Goal: Task Accomplishment & Management: Complete application form

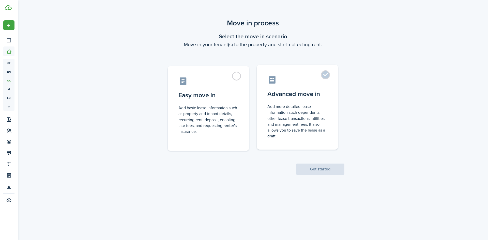
click at [325, 75] on label "Advanced move in Add more detailed lease information such dependents, other lea…" at bounding box center [297, 107] width 81 height 85
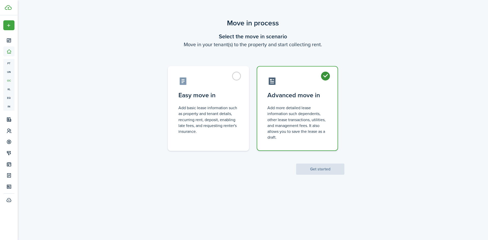
radio input "true"
click at [312, 169] on button "Get started" at bounding box center [320, 169] width 48 height 11
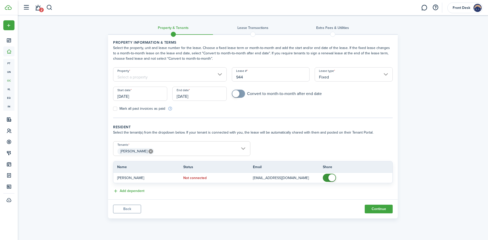
click at [189, 76] on input "Property" at bounding box center [170, 74] width 114 height 14
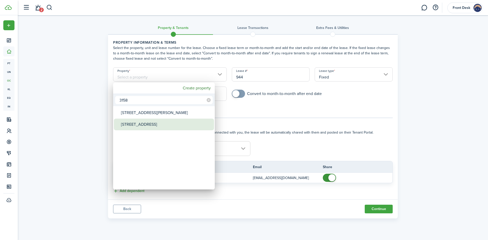
type input "3158"
click at [146, 125] on div "[STREET_ADDRESS]" at bounding box center [166, 125] width 90 height 12
type input "[STREET_ADDRESS]"
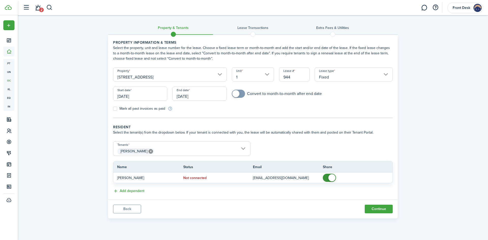
checkbox input "true"
click at [235, 95] on span at bounding box center [235, 93] width 7 height 7
click at [143, 95] on input "[DATE]" at bounding box center [140, 94] width 54 height 14
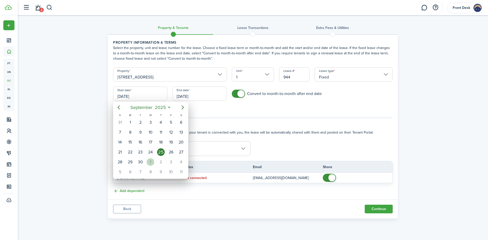
drag, startPoint x: 150, startPoint y: 164, endPoint x: 157, endPoint y: 153, distance: 13.7
click at [150, 164] on div "1" at bounding box center [151, 162] width 8 height 8
type input "[DATE]"
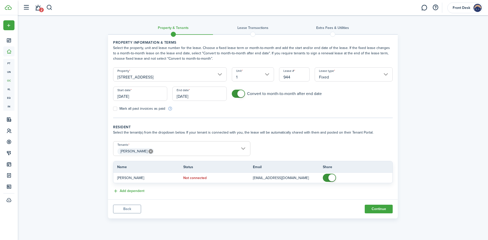
click at [202, 96] on input "[DATE]" at bounding box center [199, 94] width 54 height 14
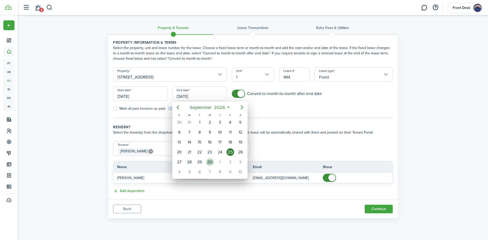
click at [210, 161] on div "30" at bounding box center [210, 162] width 8 height 8
type input "[DATE]"
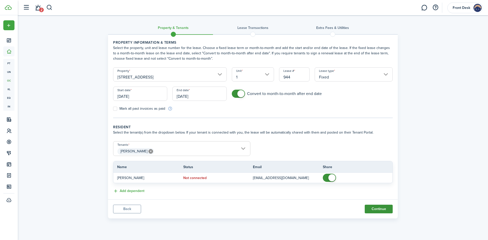
click at [382, 211] on button "Continue" at bounding box center [379, 209] width 28 height 9
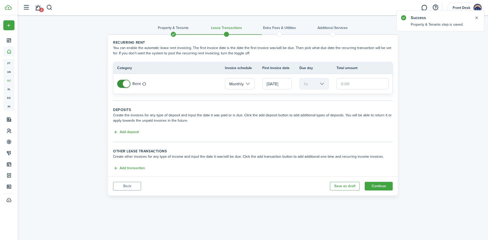
click at [341, 83] on input "text" at bounding box center [363, 83] width 52 height 11
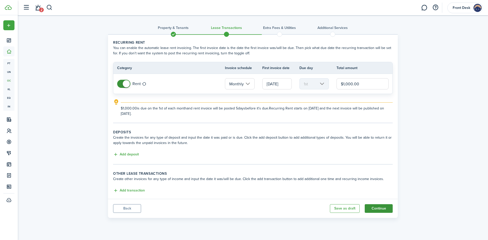
type input "$1,000.00"
click at [382, 211] on button "Continue" at bounding box center [379, 208] width 28 height 9
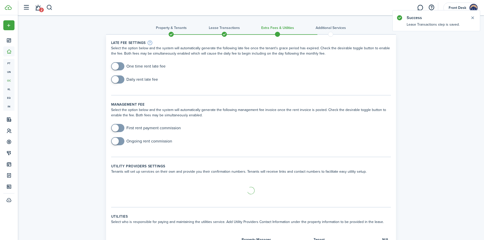
checkbox input "true"
click at [119, 67] on span at bounding box center [117, 66] width 5 height 8
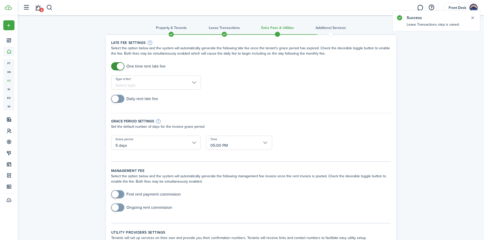
click at [145, 82] on input "Type of fee" at bounding box center [156, 83] width 90 height 14
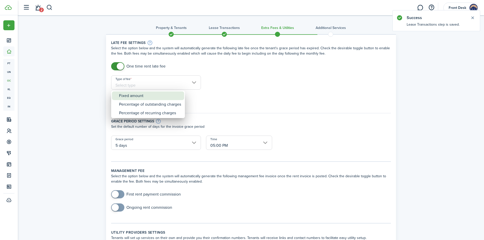
drag, startPoint x: 129, startPoint y: 97, endPoint x: 210, endPoint y: 92, distance: 80.7
click at [135, 97] on div "Fixed amount" at bounding box center [150, 96] width 62 height 9
type input "Fixed amount"
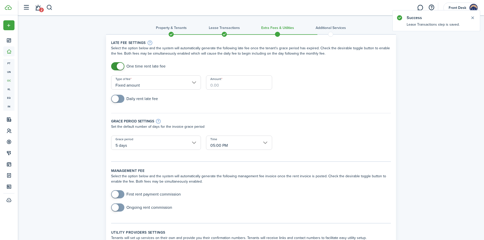
click at [235, 86] on input "Amount" at bounding box center [239, 83] width 66 height 14
type input "$75.00"
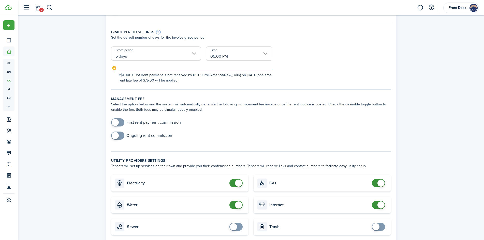
scroll to position [102, 0]
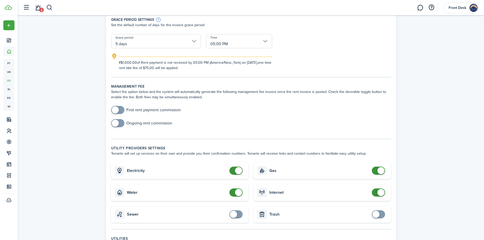
checkbox input "true"
click at [116, 124] on span at bounding box center [115, 123] width 7 height 7
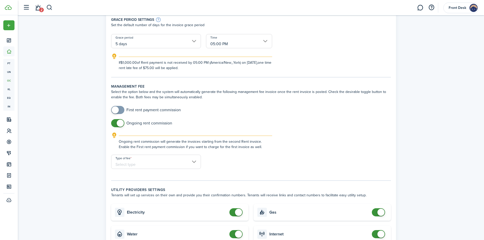
click at [170, 162] on input "Type of fee" at bounding box center [156, 162] width 90 height 14
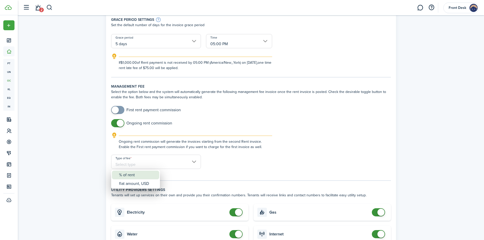
click at [128, 175] on div "% of rent" at bounding box center [137, 175] width 37 height 9
type input "% of rent"
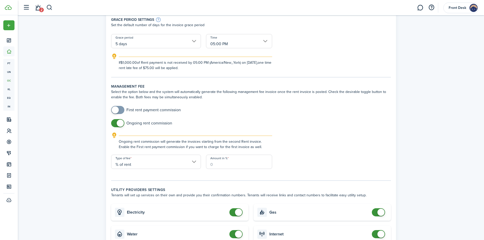
click at [233, 163] on input "Amount in %" at bounding box center [239, 162] width 66 height 14
type input "5"
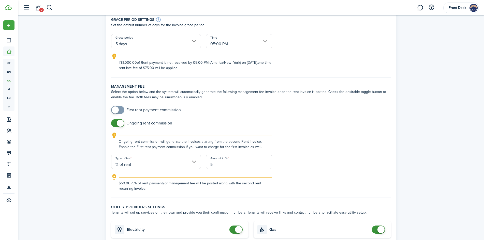
click at [322, 170] on form "First rent payment commission Ongoing rent commission Ongoing rent commission w…" at bounding box center [251, 148] width 285 height 85
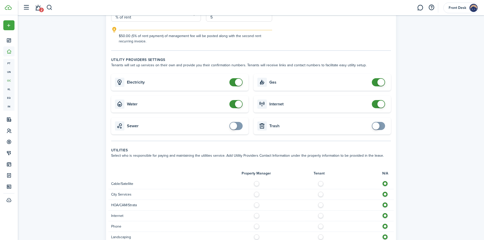
scroll to position [254, 0]
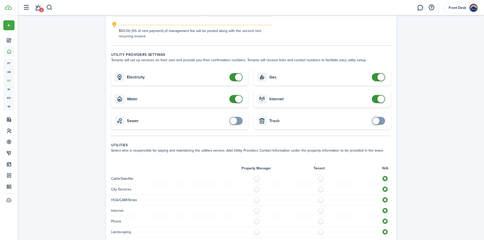
checkbox input "false"
click at [241, 99] on span at bounding box center [238, 99] width 7 height 7
click at [319, 179] on label at bounding box center [322, 177] width 9 height 3
radio input "true"
click at [322, 189] on label at bounding box center [322, 188] width 9 height 3
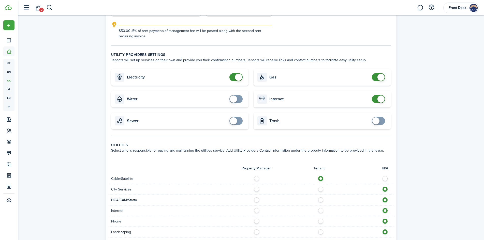
radio input "true"
click at [321, 198] on label at bounding box center [322, 199] width 9 height 3
radio input "true"
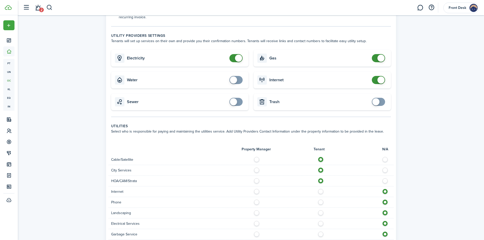
scroll to position [305, 0]
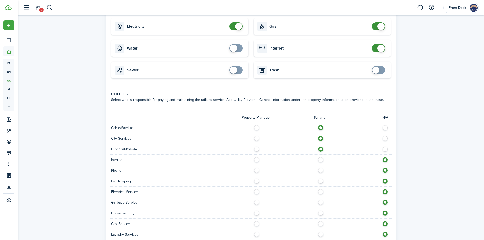
drag, startPoint x: 321, startPoint y: 161, endPoint x: 321, endPoint y: 167, distance: 6.6
click at [321, 163] on div "Internet" at bounding box center [251, 160] width 285 height 11
click at [321, 169] on label at bounding box center [322, 169] width 9 height 3
radio input "true"
click at [321, 160] on label at bounding box center [322, 158] width 9 height 3
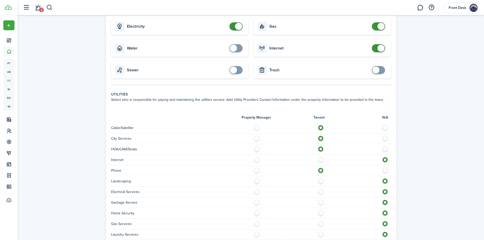
radio input "true"
click at [320, 180] on label at bounding box center [322, 180] width 9 height 3
radio input "true"
drag, startPoint x: 321, startPoint y: 193, endPoint x: 323, endPoint y: 201, distance: 7.9
click at [322, 196] on div "Electrical Services" at bounding box center [251, 192] width 285 height 11
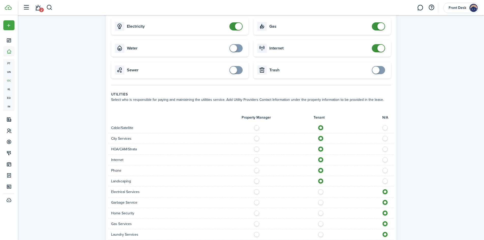
click at [320, 191] on label at bounding box center [322, 190] width 9 height 3
radio input "true"
click at [320, 202] on label at bounding box center [322, 201] width 9 height 3
radio input "true"
drag, startPoint x: 321, startPoint y: 213, endPoint x: 320, endPoint y: 222, distance: 10.0
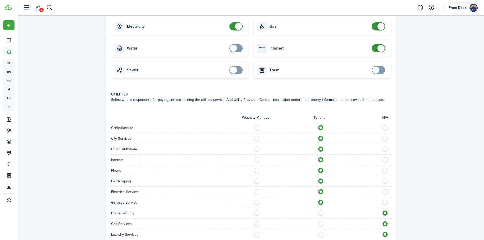
click at [321, 213] on label at bounding box center [322, 212] width 9 height 3
radio input "true"
click at [320, 224] on label at bounding box center [322, 222] width 9 height 3
radio input "true"
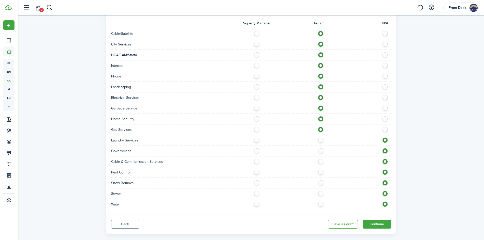
scroll to position [407, 0]
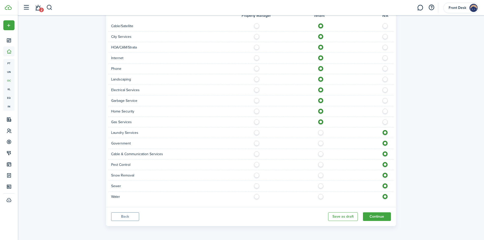
click at [320, 132] on label at bounding box center [322, 131] width 9 height 3
radio input "true"
click at [320, 142] on label at bounding box center [322, 142] width 9 height 3
radio input "true"
click at [322, 154] on label at bounding box center [322, 153] width 9 height 3
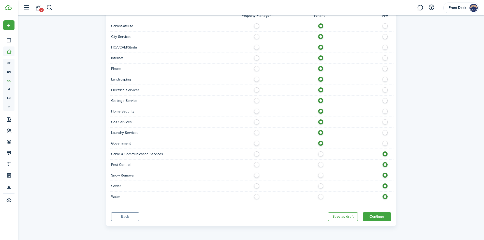
radio input "true"
click at [320, 164] on label at bounding box center [322, 163] width 9 height 3
radio input "true"
click at [320, 173] on label at bounding box center [322, 174] width 9 height 3
radio input "true"
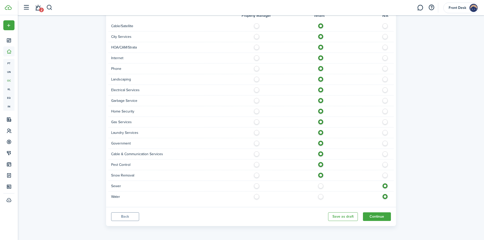
click at [322, 186] on label at bounding box center [322, 185] width 9 height 3
radio input "true"
click at [321, 196] on label at bounding box center [322, 195] width 9 height 3
radio input "true"
click at [379, 218] on button "Continue" at bounding box center [377, 217] width 28 height 9
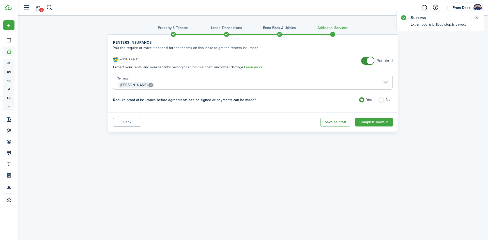
checkbox input "false"
click at [369, 60] on span at bounding box center [370, 60] width 7 height 7
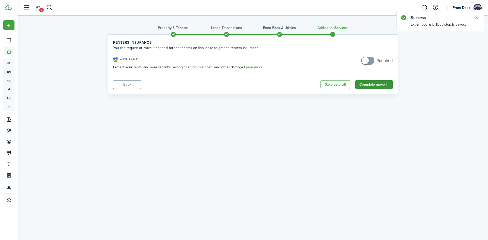
click at [376, 84] on button "Complete move in" at bounding box center [373, 84] width 37 height 9
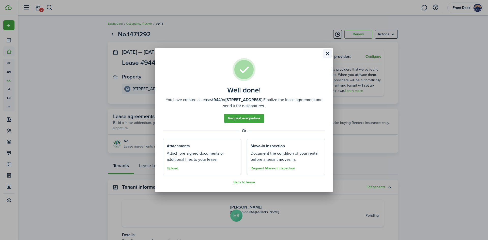
click at [328, 54] on button "Close modal" at bounding box center [327, 53] width 9 height 9
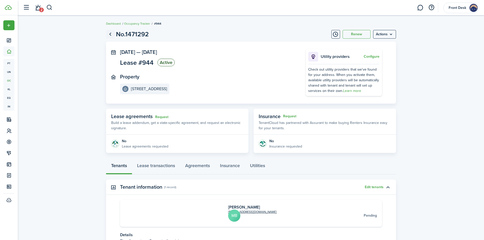
click at [111, 36] on link "Go back" at bounding box center [110, 34] width 9 height 9
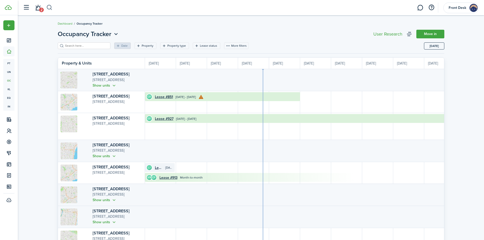
scroll to position [0, 93]
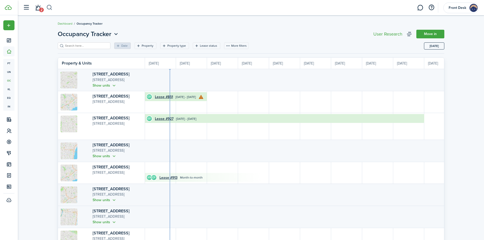
click at [49, 7] on button "button" at bounding box center [49, 7] width 6 height 9
type input "3158"
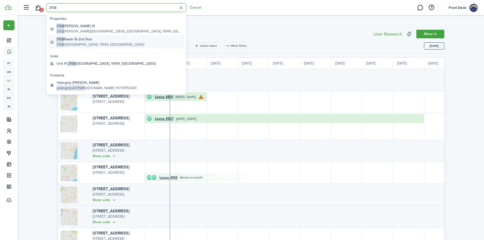
click at [70, 41] on global-search-item-title "[STREET_ADDRESS]" at bounding box center [100, 39] width 88 height 5
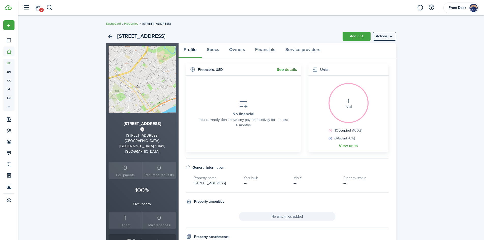
click at [288, 71] on link "See details" at bounding box center [287, 69] width 20 height 5
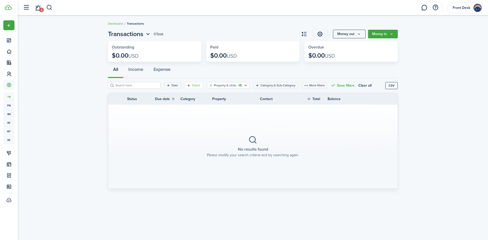
click at [192, 87] on filter-tag-label "Client" at bounding box center [196, 85] width 8 height 5
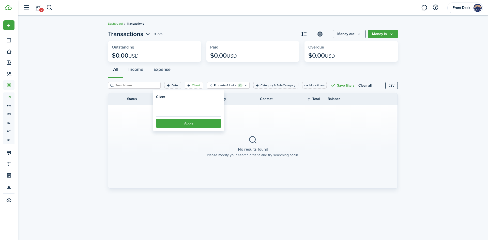
click at [177, 109] on loading-skeleton at bounding box center [188, 108] width 65 height 12
click at [172, 108] on span "Select client" at bounding box center [171, 108] width 22 height 6
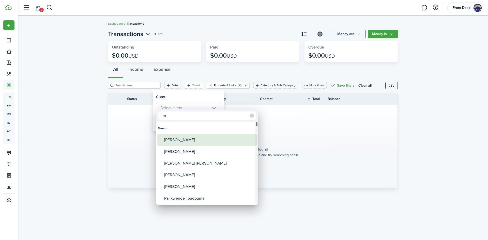
type input "m"
click at [181, 141] on div "[PERSON_NAME]" at bounding box center [209, 140] width 90 height 12
type input "[PERSON_NAME]"
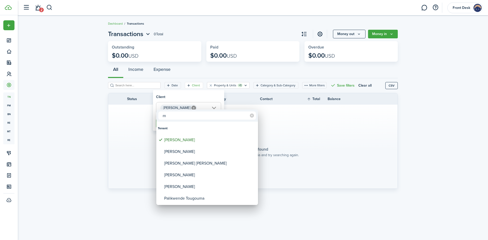
click at [204, 105] on div at bounding box center [244, 120] width 570 height 322
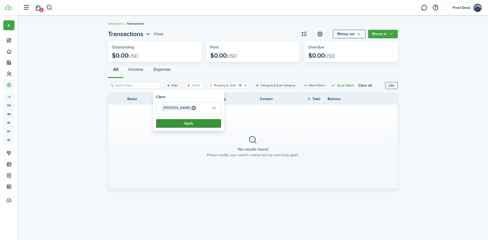
click at [170, 126] on button "Apply" at bounding box center [188, 123] width 65 height 9
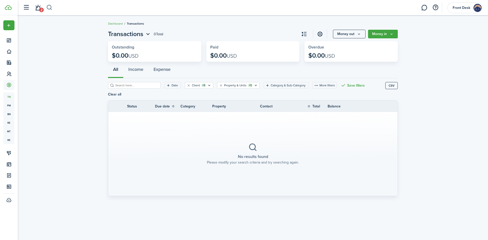
click at [48, 7] on button "button" at bounding box center [49, 7] width 6 height 9
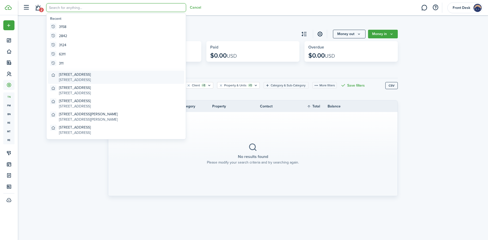
click at [69, 79] on global-search-item-description "[STREET_ADDRESS]" at bounding box center [75, 79] width 32 height 5
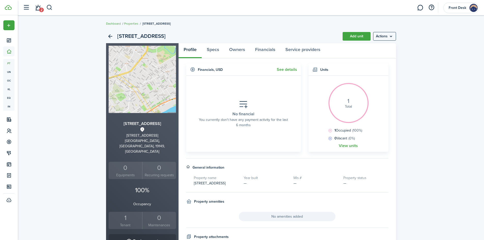
click at [127, 213] on div "1" at bounding box center [125, 218] width 31 height 10
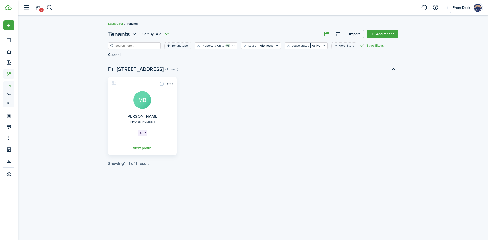
click at [143, 96] on avatar-text "MB" at bounding box center [142, 100] width 18 height 18
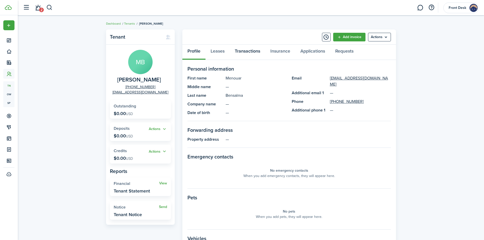
click at [241, 51] on link "Transactions" at bounding box center [248, 52] width 36 height 15
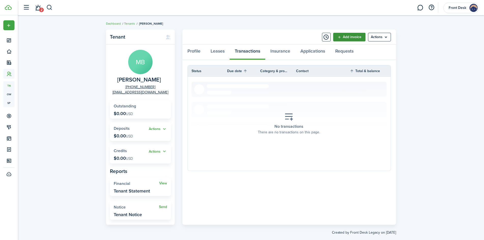
click at [350, 38] on link "Add invoice" at bounding box center [349, 37] width 32 height 9
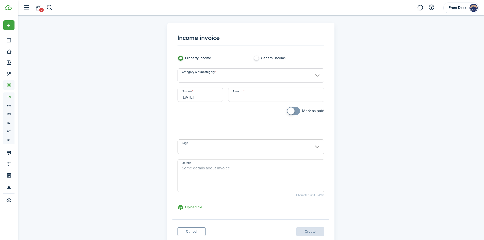
click at [206, 78] on input "Category & subcategory" at bounding box center [250, 75] width 147 height 14
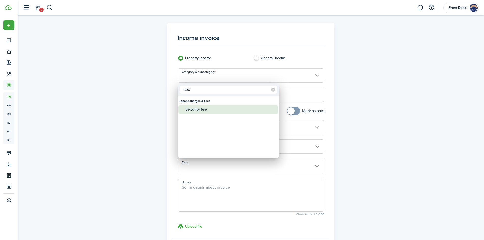
type input "sec"
click at [198, 112] on div "Security fee" at bounding box center [230, 109] width 90 height 9
type input "Tenant charges & fees / Security fee"
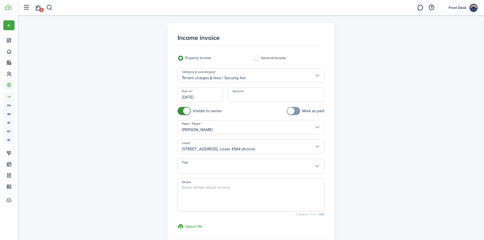
click at [214, 97] on input "[DATE]" at bounding box center [200, 95] width 46 height 14
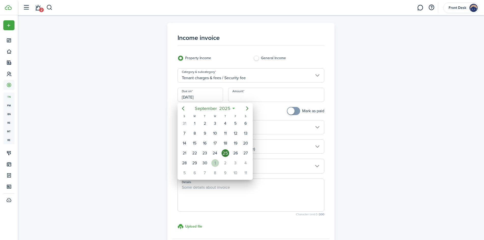
drag, startPoint x: 214, startPoint y: 165, endPoint x: 220, endPoint y: 147, distance: 18.1
click at [214, 164] on div "1" at bounding box center [215, 163] width 8 height 8
type input "[DATE]"
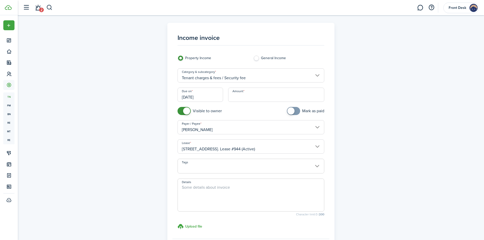
click at [239, 97] on input "Amount" at bounding box center [276, 95] width 96 height 14
type input "$1,000.00"
checkbox input "true"
click at [296, 113] on span at bounding box center [293, 111] width 5 height 8
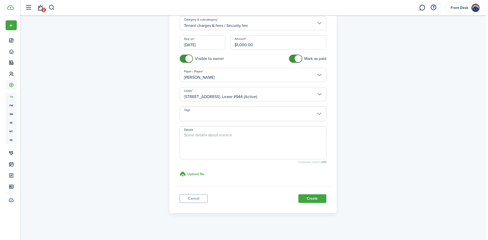
scroll to position [55, 0]
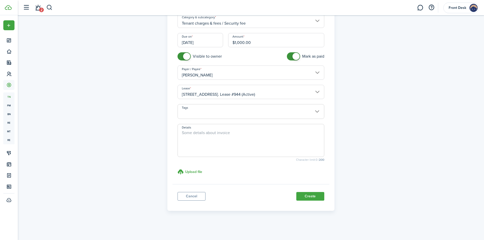
click at [306, 194] on button "Create" at bounding box center [310, 196] width 28 height 9
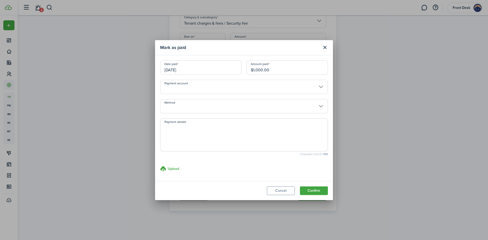
click at [190, 67] on input "[DATE]" at bounding box center [200, 68] width 81 height 14
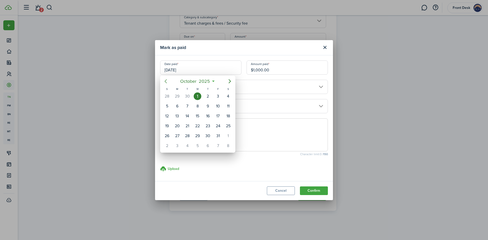
click at [165, 82] on icon "Previous page" at bounding box center [166, 81] width 6 height 6
click at [207, 128] on div "25" at bounding box center [208, 126] width 8 height 8
type input "[DATE]"
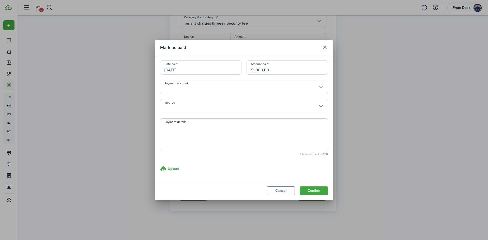
click at [180, 110] on input "Method" at bounding box center [244, 106] width 168 height 14
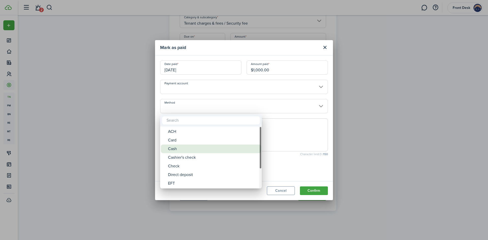
click at [179, 150] on div "Cash" at bounding box center [213, 149] width 90 height 9
type input "Cash"
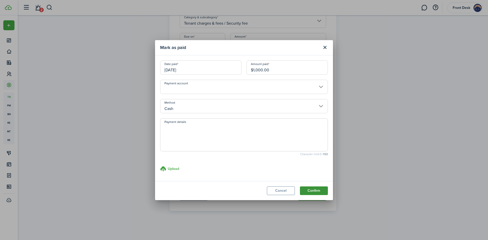
click at [316, 194] on button "Confirm" at bounding box center [314, 191] width 28 height 9
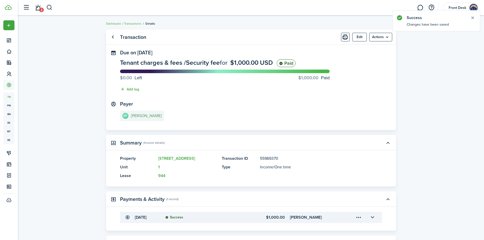
click at [147, 115] on e-details-info-title "[PERSON_NAME]" at bounding box center [146, 116] width 31 height 5
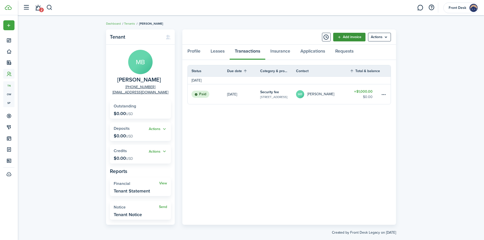
click at [350, 39] on link "Add invoice" at bounding box center [349, 37] width 32 height 9
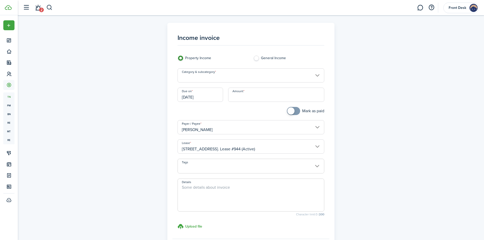
click at [203, 79] on input "Category & subcategory" at bounding box center [250, 75] width 147 height 14
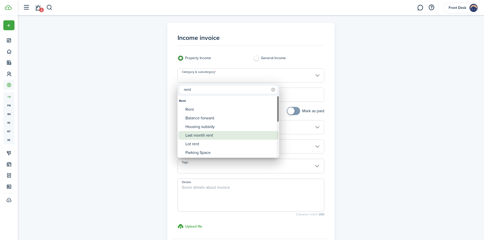
type input "rent"
click at [196, 135] on div "Last month rent" at bounding box center [230, 135] width 90 height 9
type input "Rent / Last month rent"
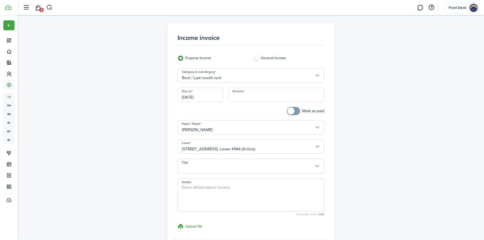
click at [237, 100] on input "Amount" at bounding box center [276, 95] width 96 height 14
click at [214, 94] on input "[DATE]" at bounding box center [200, 95] width 46 height 14
type input "$1,000.00"
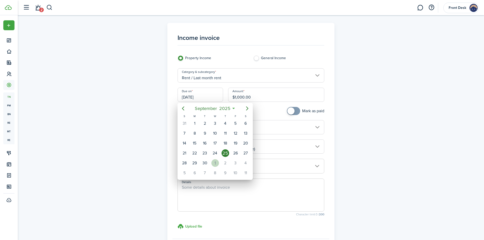
click at [214, 163] on div "1" at bounding box center [215, 163] width 8 height 8
type input "[DATE]"
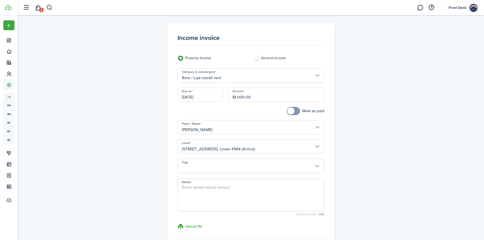
checkbox input "true"
click at [293, 113] on span at bounding box center [290, 111] width 7 height 7
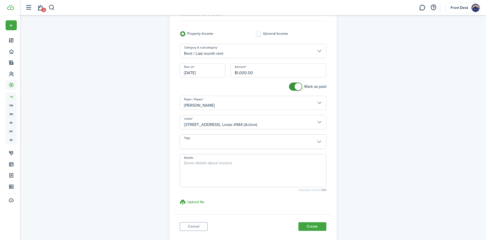
scroll to position [55, 0]
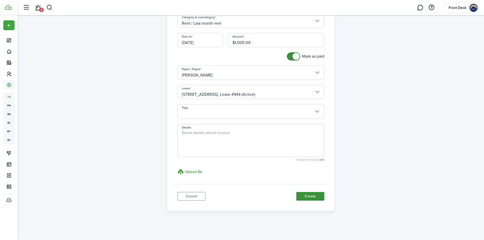
click at [307, 196] on button "Create" at bounding box center [310, 196] width 28 height 9
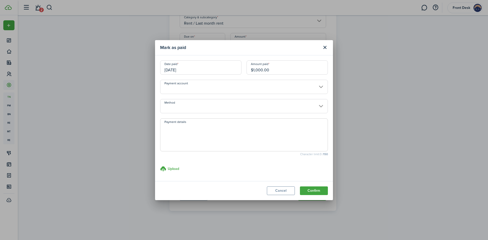
click at [198, 71] on input "[DATE]" at bounding box center [200, 68] width 81 height 14
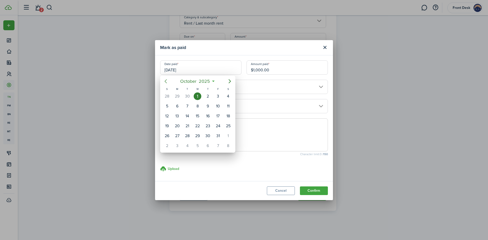
click at [165, 82] on icon "Previous page" at bounding box center [166, 81] width 2 height 4
click at [205, 126] on div "25" at bounding box center [208, 126] width 8 height 8
type input "[DATE]"
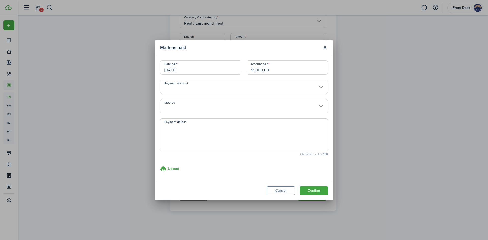
click at [184, 109] on input "Method" at bounding box center [244, 106] width 168 height 14
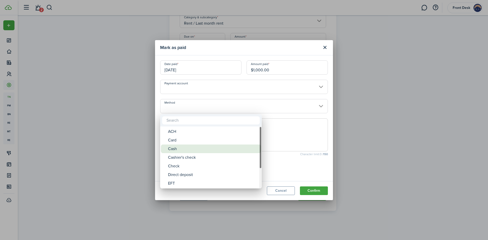
click at [183, 151] on div "Cash" at bounding box center [213, 149] width 90 height 9
type input "Cash"
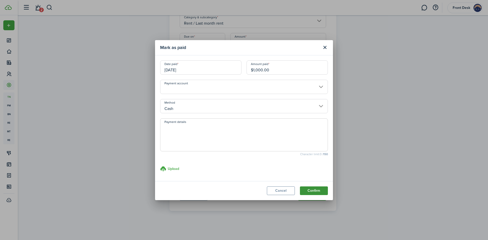
click at [310, 189] on button "Confirm" at bounding box center [314, 191] width 28 height 9
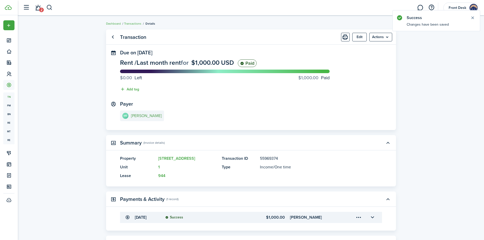
click at [143, 117] on e-details-info-title "[PERSON_NAME]" at bounding box center [146, 116] width 31 height 5
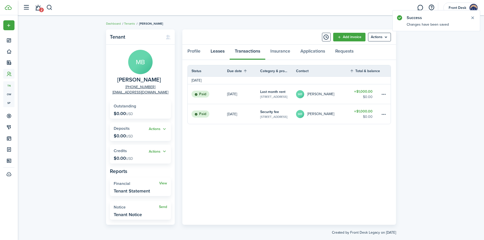
click at [218, 51] on link "Leases" at bounding box center [217, 52] width 24 height 15
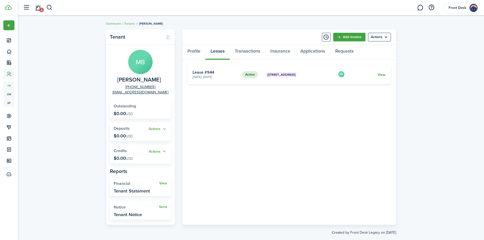
click at [381, 76] on link "View" at bounding box center [382, 74] width 8 height 5
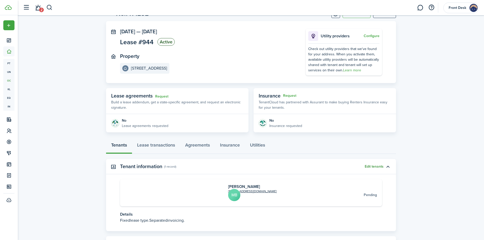
scroll to position [41, 0]
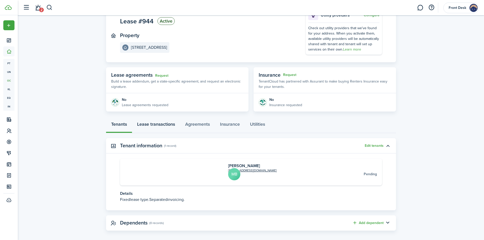
click at [162, 126] on link "Lease transactions" at bounding box center [156, 125] width 48 height 15
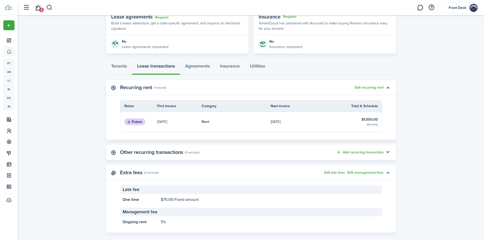
scroll to position [102, 0]
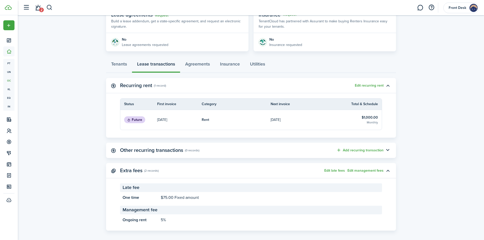
click at [364, 119] on table-info-title "$1,000.00" at bounding box center [370, 117] width 16 height 5
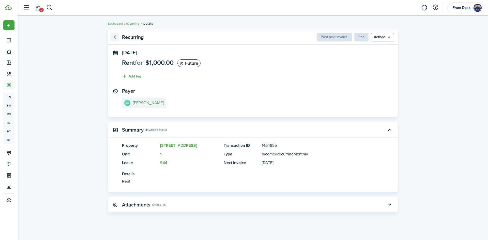
click at [116, 38] on link "Go back" at bounding box center [115, 37] width 9 height 9
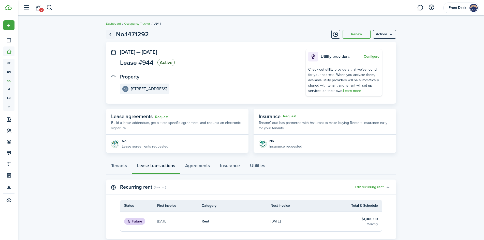
click at [110, 35] on link "Go back" at bounding box center [110, 34] width 9 height 9
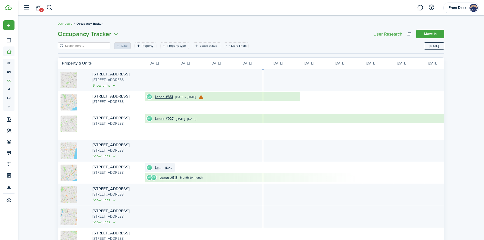
scroll to position [0, 93]
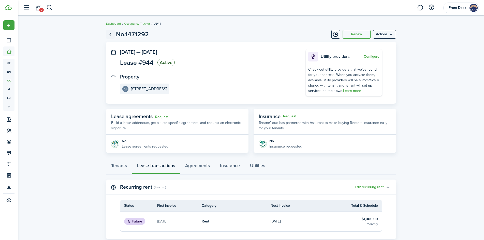
click at [111, 35] on link "Go back" at bounding box center [110, 34] width 9 height 9
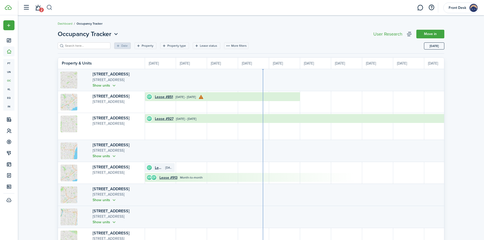
scroll to position [0, 93]
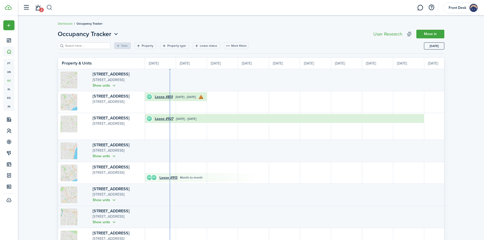
click at [52, 9] on button "button" at bounding box center [49, 7] width 6 height 9
type input "3158"
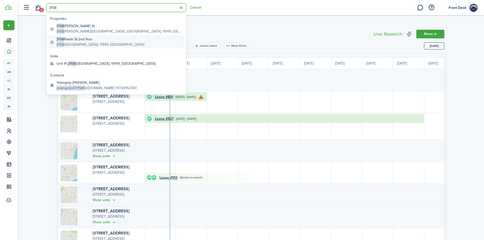
click at [73, 40] on global-search-item-title "[STREET_ADDRESS]" at bounding box center [100, 39] width 88 height 5
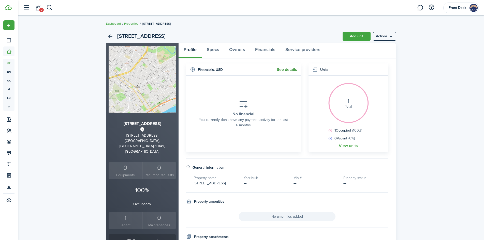
click at [286, 71] on link "See details" at bounding box center [287, 69] width 20 height 5
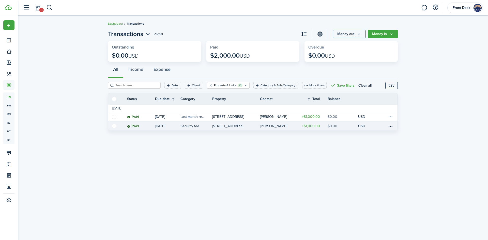
click at [271, 128] on link "[PERSON_NAME]" at bounding box center [278, 126] width 37 height 9
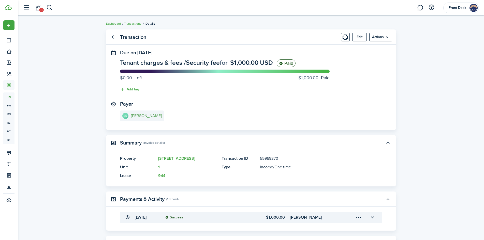
click at [157, 115] on e-details-info-title "[PERSON_NAME]" at bounding box center [146, 116] width 31 height 5
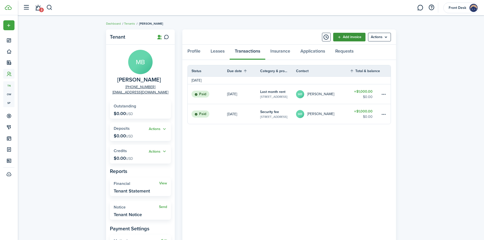
click at [352, 38] on link "Add invoice" at bounding box center [349, 37] width 32 height 9
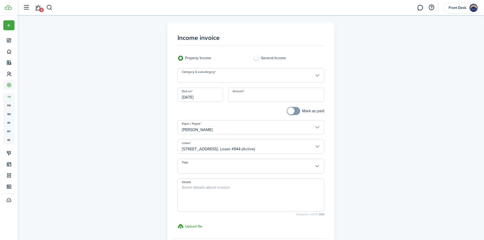
click at [207, 77] on input "Category & subcategory" at bounding box center [250, 75] width 147 height 14
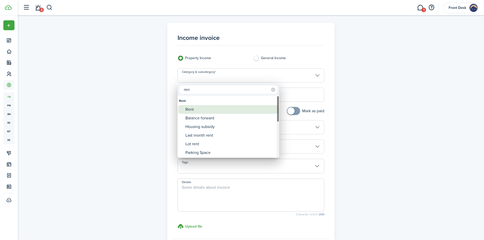
type input "ren"
click at [195, 111] on div "Rent" at bounding box center [230, 109] width 90 height 9
type input "Rent"
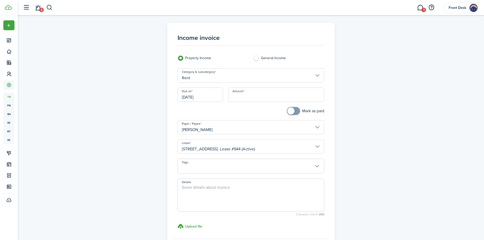
click at [207, 98] on input "[DATE]" at bounding box center [200, 95] width 46 height 14
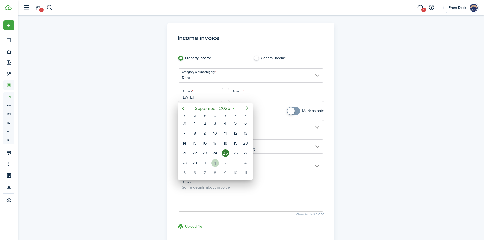
click at [215, 165] on div "1" at bounding box center [215, 163] width 8 height 8
type input "[DATE]"
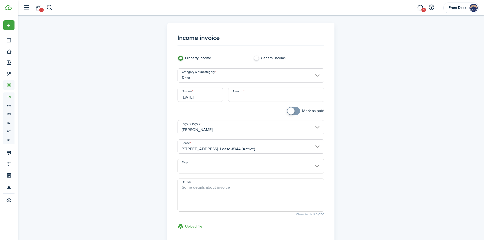
click at [237, 99] on input "Amount" at bounding box center [276, 95] width 96 height 14
type input "$1,000.00"
checkbox input "true"
click at [296, 112] on span at bounding box center [293, 111] width 5 height 8
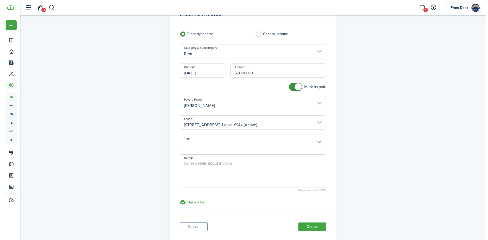
scroll to position [55, 0]
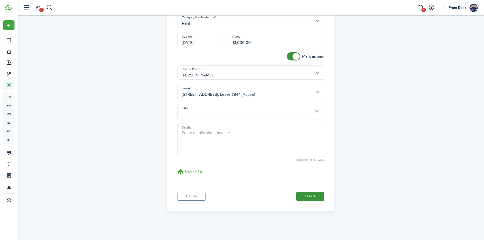
click at [307, 200] on button "Create" at bounding box center [310, 196] width 28 height 9
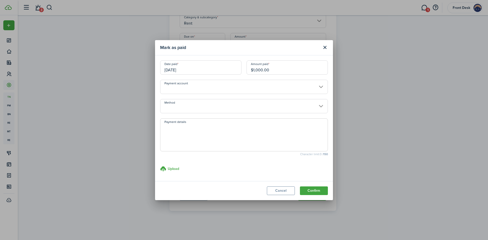
click at [189, 71] on input "[DATE]" at bounding box center [200, 68] width 81 height 14
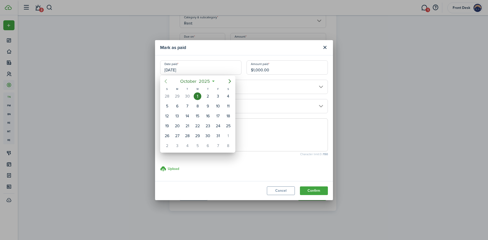
click at [166, 82] on icon "Previous page" at bounding box center [166, 81] width 2 height 4
click at [208, 125] on div "25" at bounding box center [208, 126] width 8 height 8
type input "[DATE]"
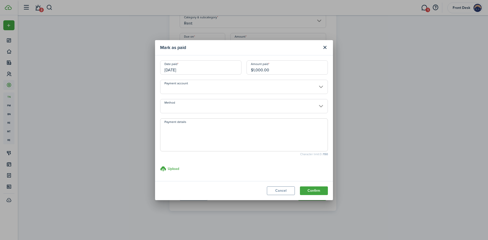
click at [170, 108] on input "Method" at bounding box center [244, 106] width 168 height 14
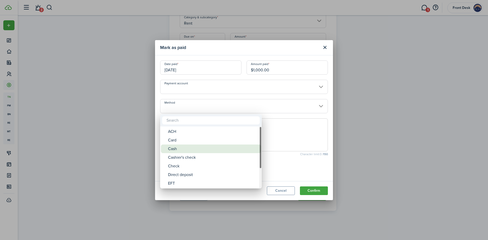
click at [169, 148] on div "Cash" at bounding box center [213, 149] width 90 height 9
type input "Cash"
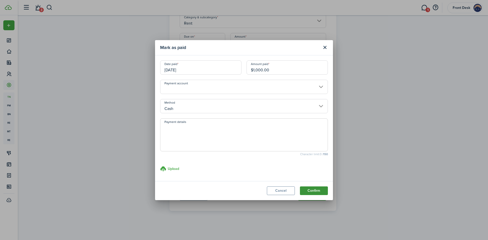
click at [312, 192] on button "Confirm" at bounding box center [314, 191] width 28 height 9
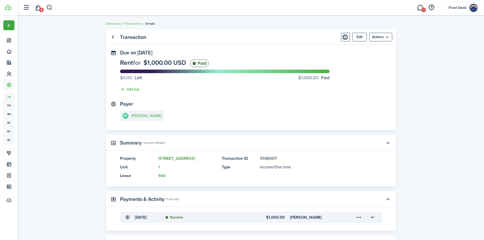
click at [172, 159] on link "[STREET_ADDRESS]" at bounding box center [176, 159] width 37 height 6
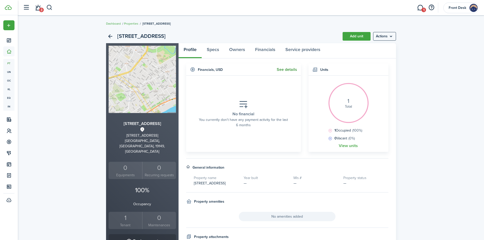
click at [288, 70] on link "See details" at bounding box center [287, 69] width 20 height 5
